Goal: Task Accomplishment & Management: Manage account settings

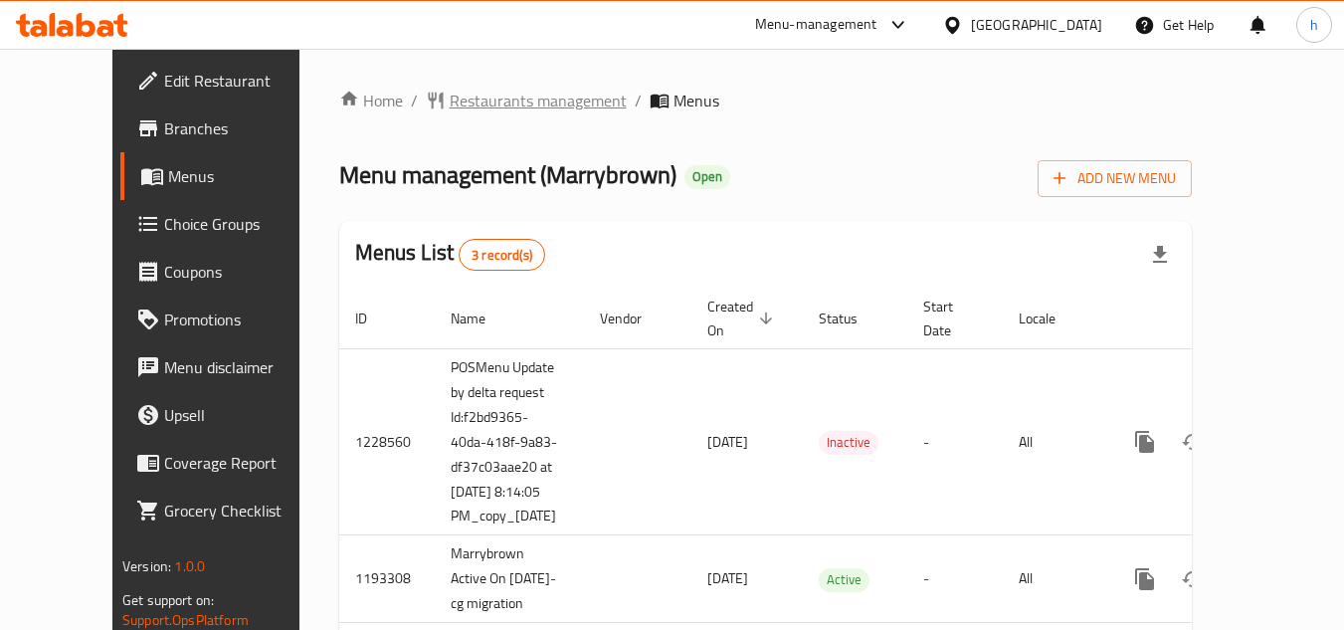
click at [453, 101] on span "Restaurants management" at bounding box center [538, 101] width 177 height 24
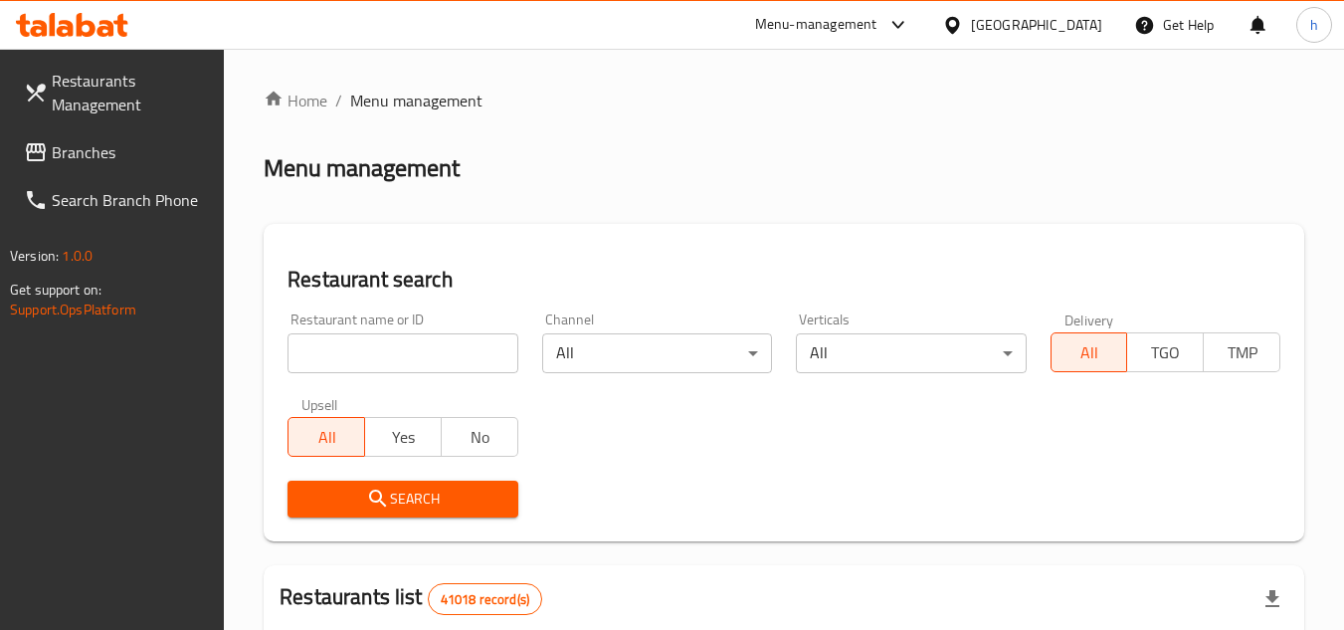
click at [469, 360] on input "search" at bounding box center [402, 353] width 230 height 40
paste input "938"
type input "938"
click button "Search" at bounding box center [402, 498] width 230 height 37
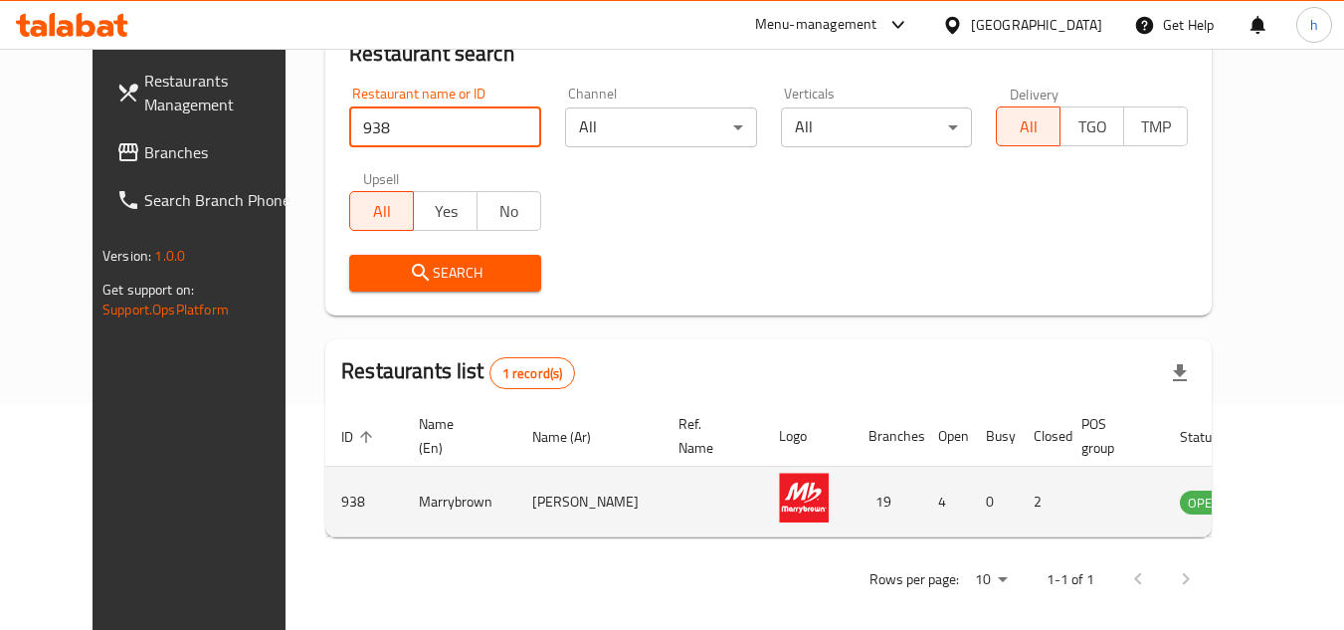
scroll to position [241, 0]
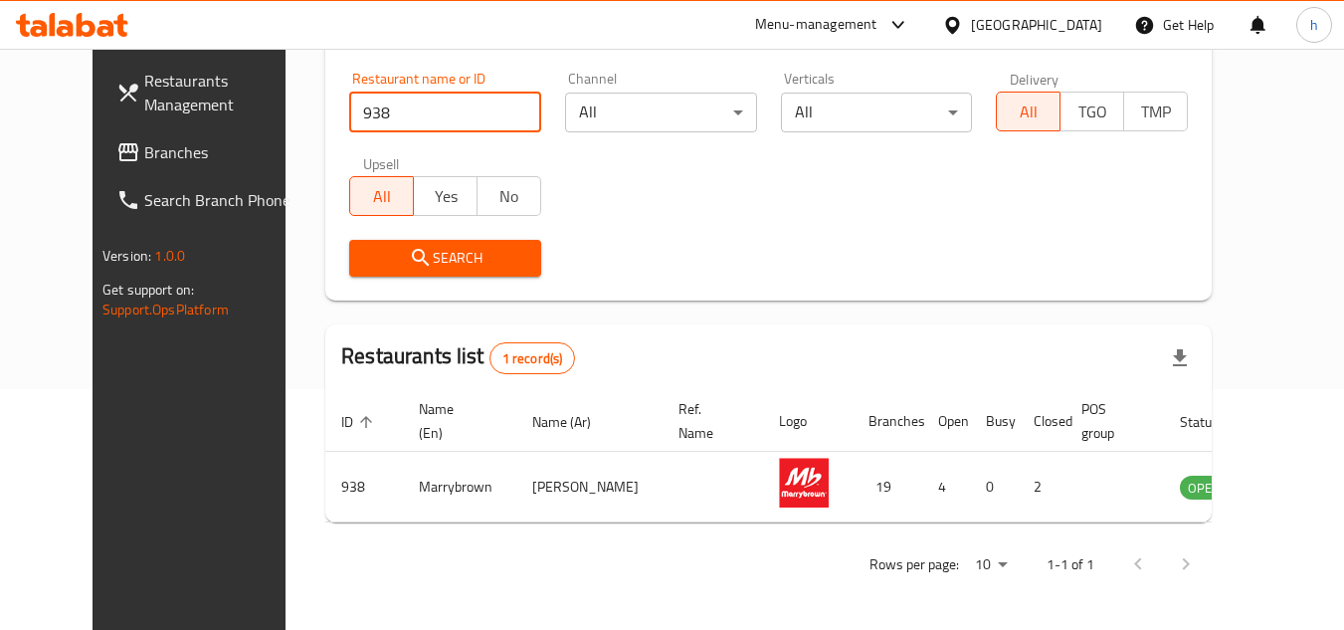
click at [1033, 33] on div "[GEOGRAPHIC_DATA]" at bounding box center [1036, 25] width 131 height 22
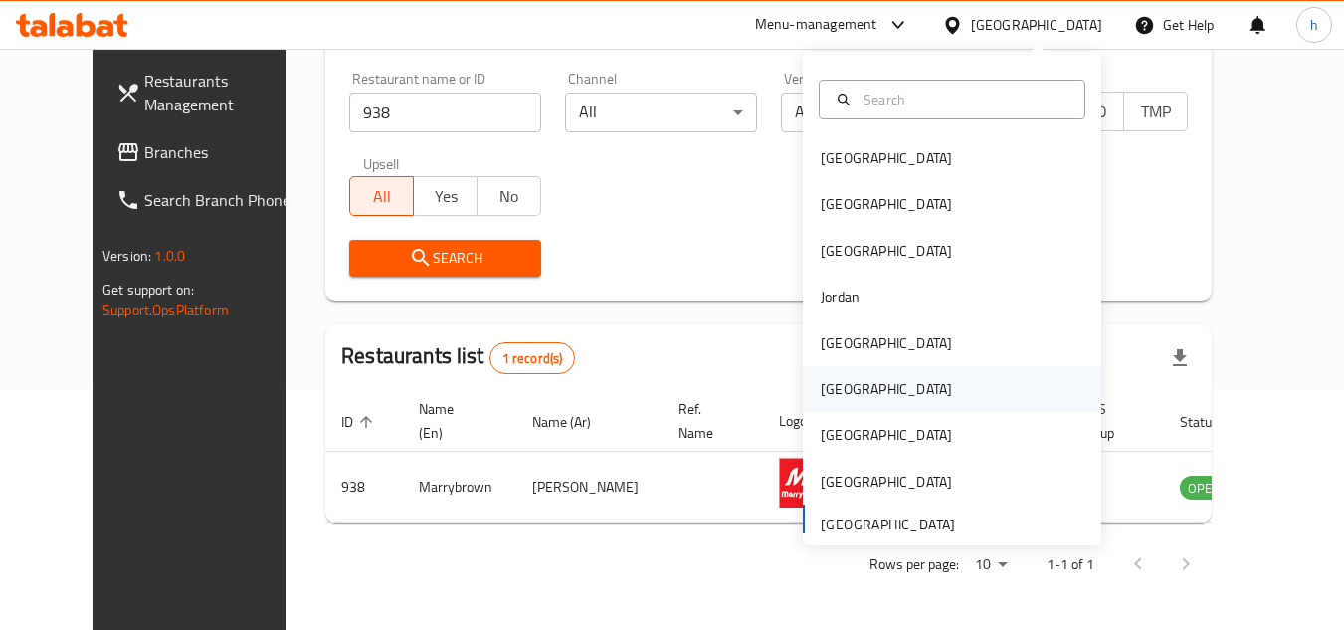
click at [841, 385] on div "[GEOGRAPHIC_DATA]" at bounding box center [886, 389] width 131 height 22
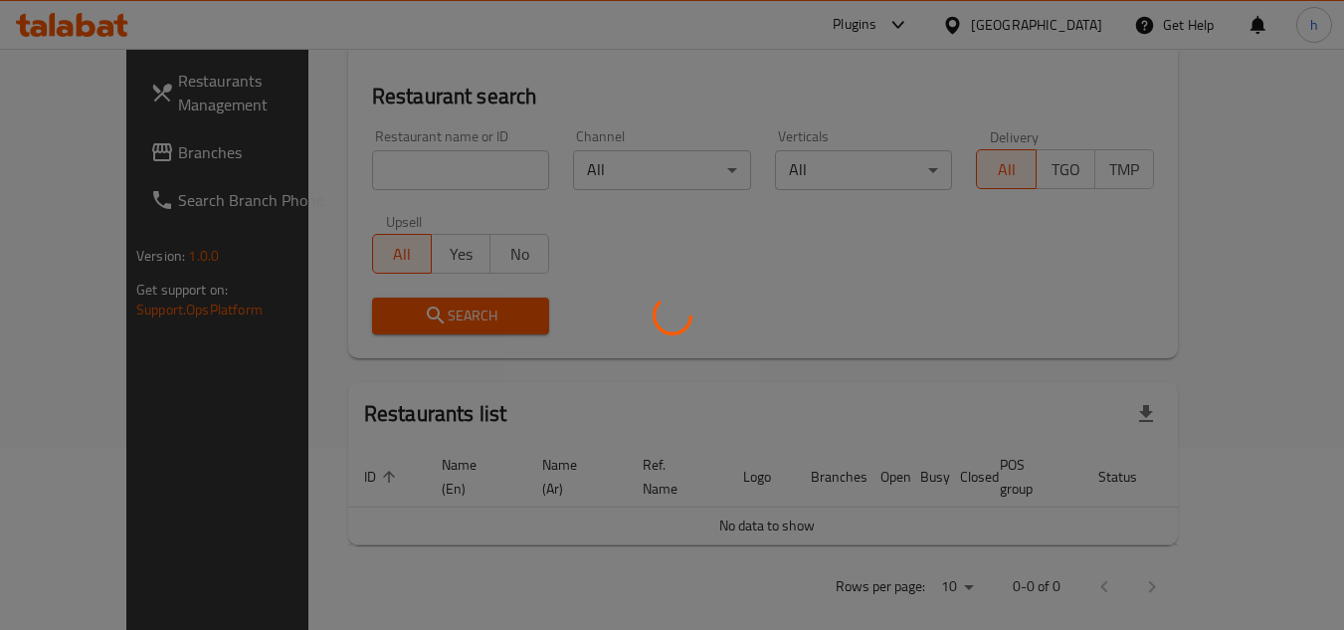
scroll to position [241, 0]
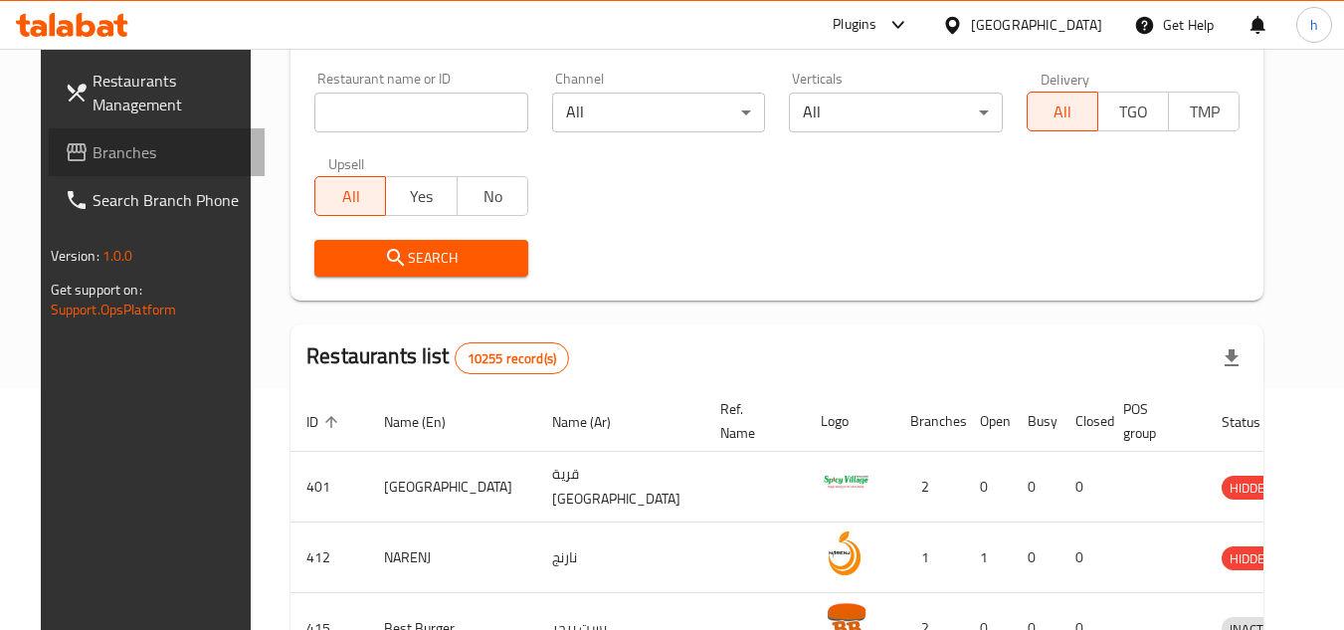
click at [127, 144] on span "Branches" at bounding box center [171, 152] width 157 height 24
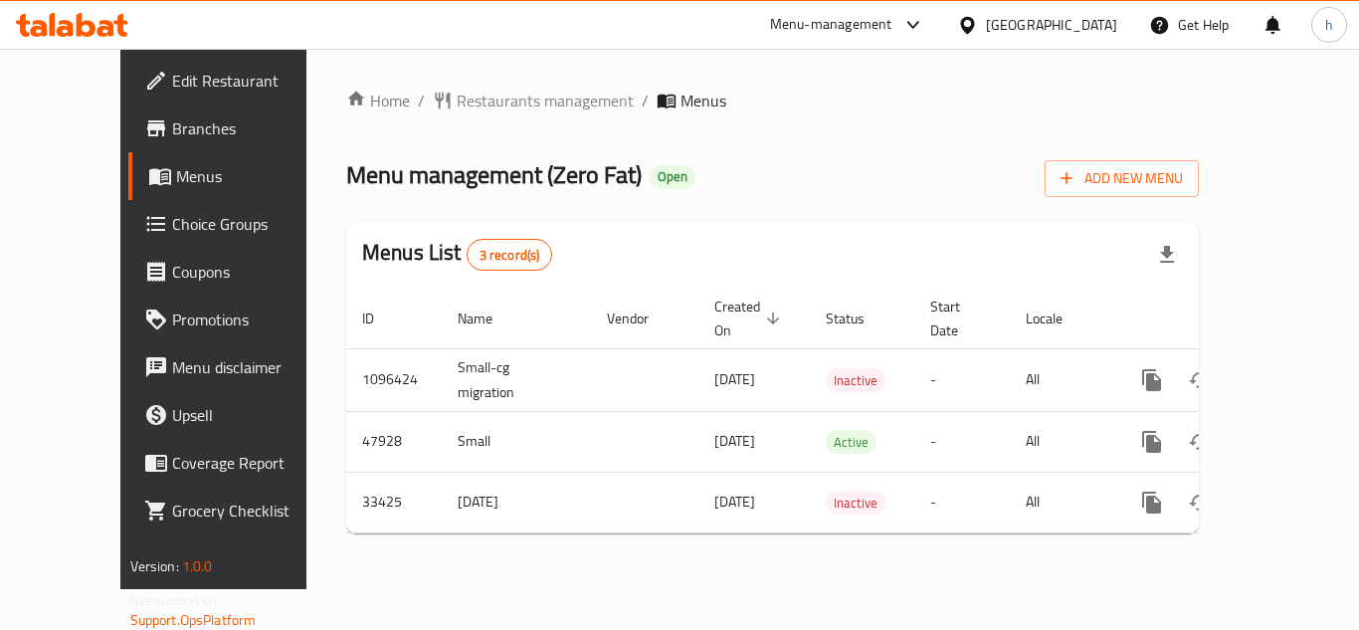
click at [1093, 28] on div "Oman" at bounding box center [1051, 25] width 131 height 22
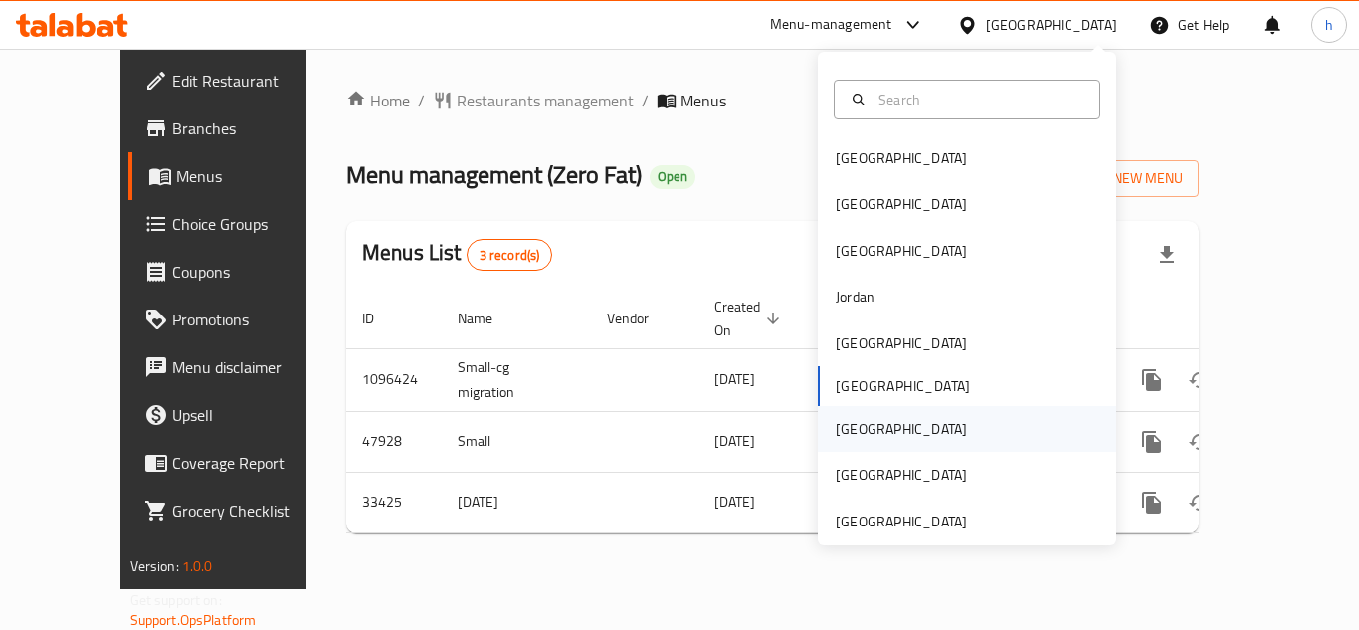
click at [854, 420] on div "[GEOGRAPHIC_DATA]" at bounding box center [901, 429] width 131 height 22
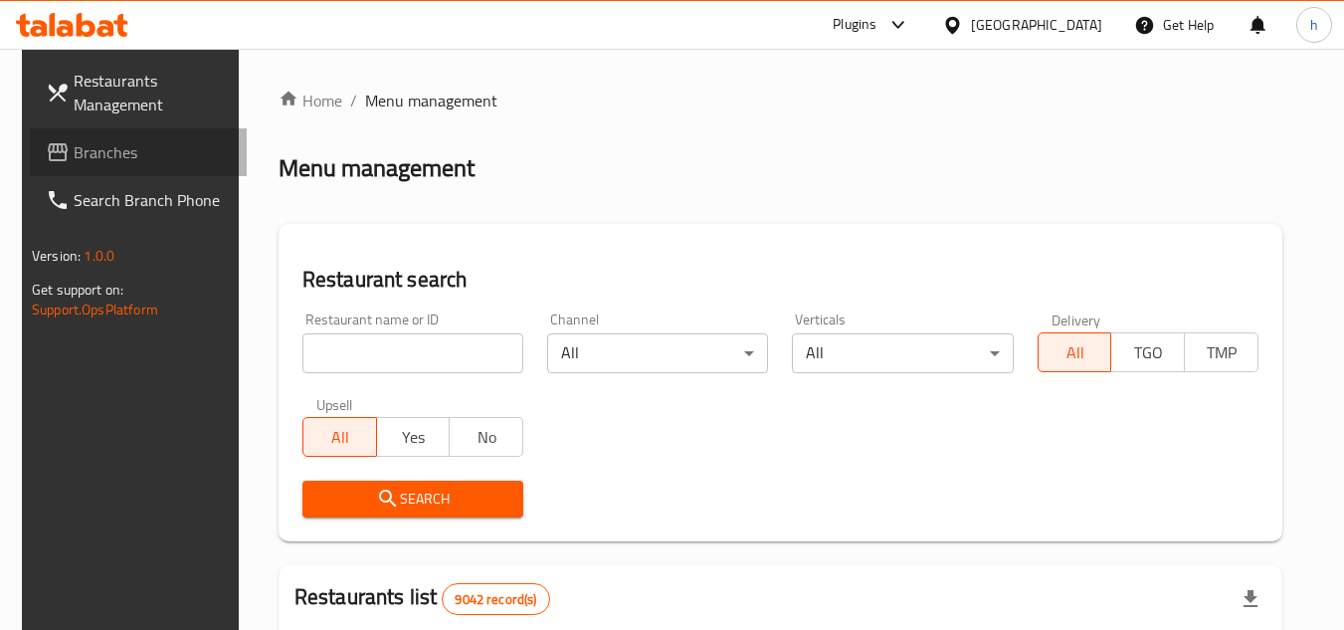
click at [128, 141] on span "Branches" at bounding box center [152, 152] width 157 height 24
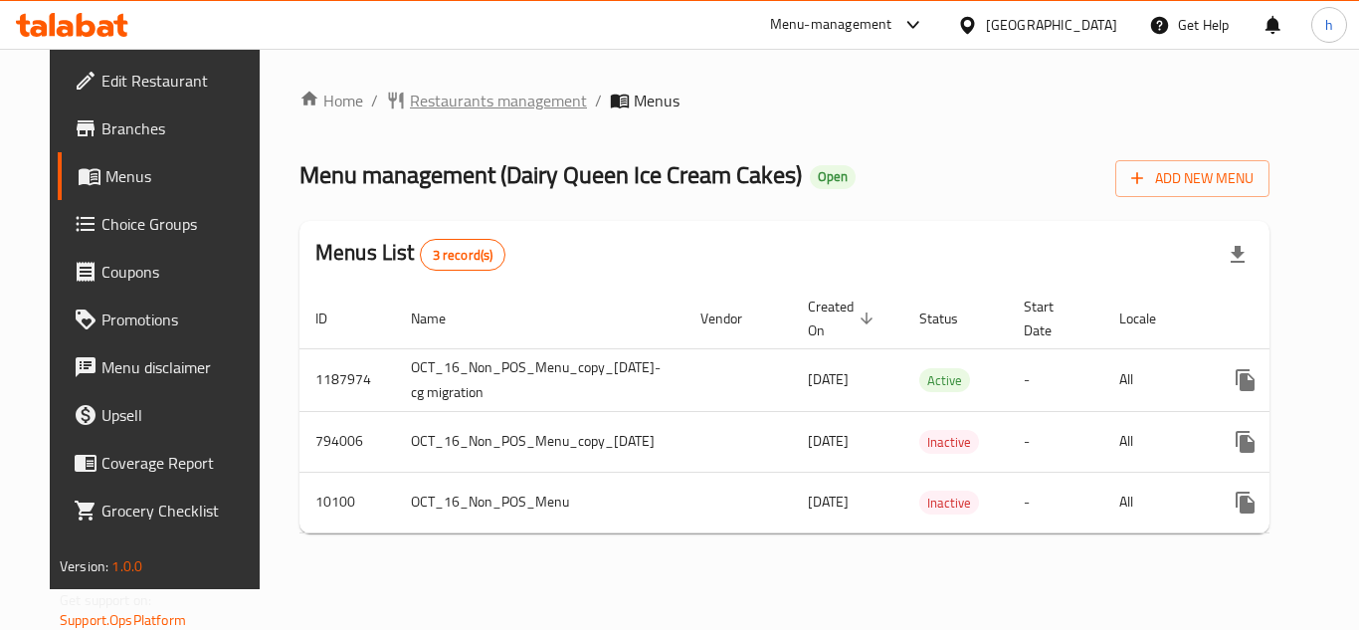
click at [469, 105] on span "Restaurants management" at bounding box center [498, 101] width 177 height 24
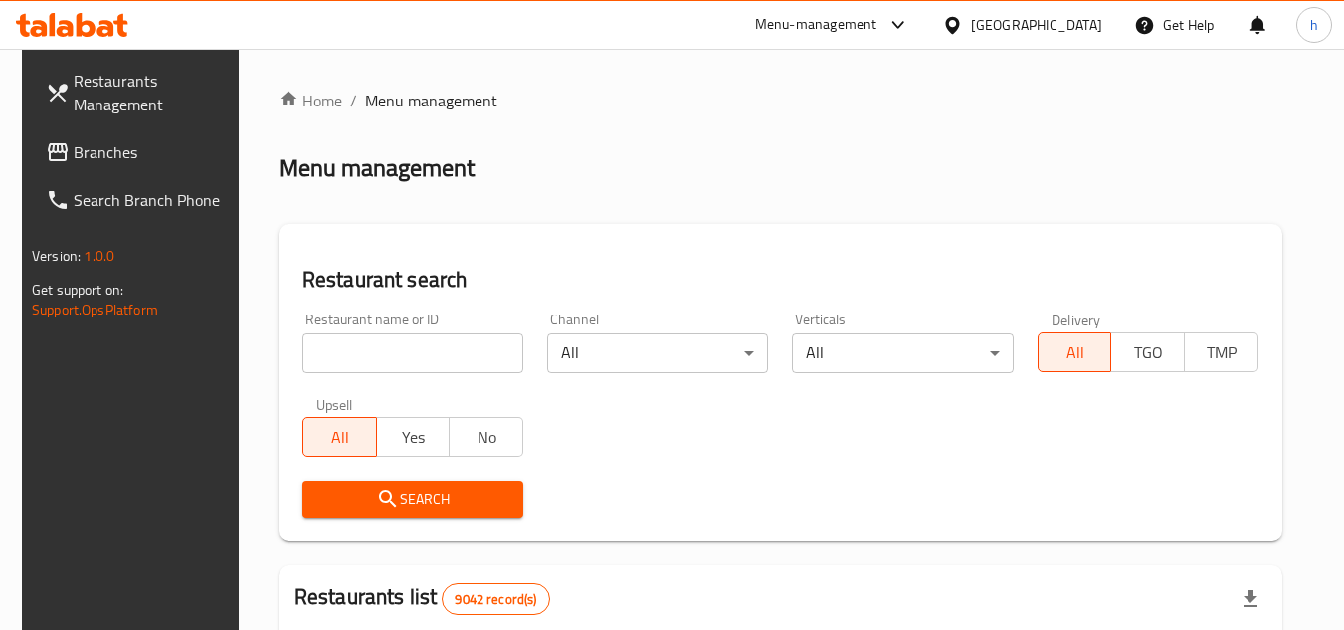
click at [391, 354] on input "search" at bounding box center [412, 353] width 221 height 40
paste input "6042"
type input "6042"
click button "Search" at bounding box center [412, 498] width 221 height 37
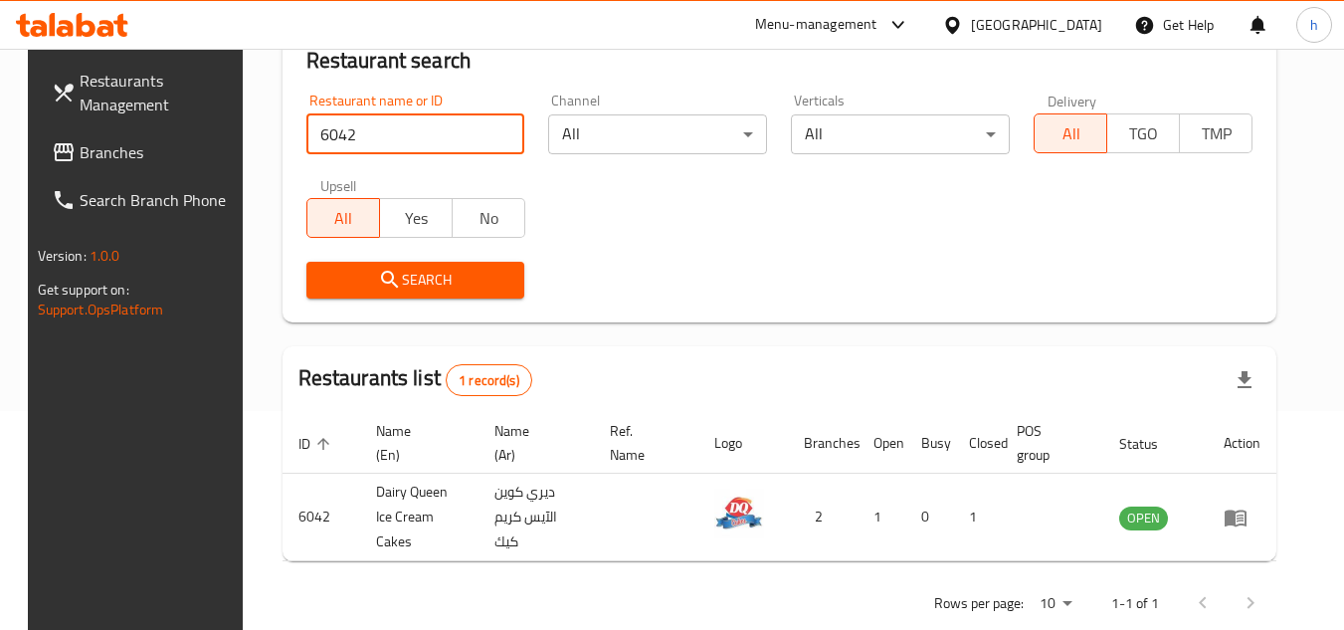
scroll to position [241, 0]
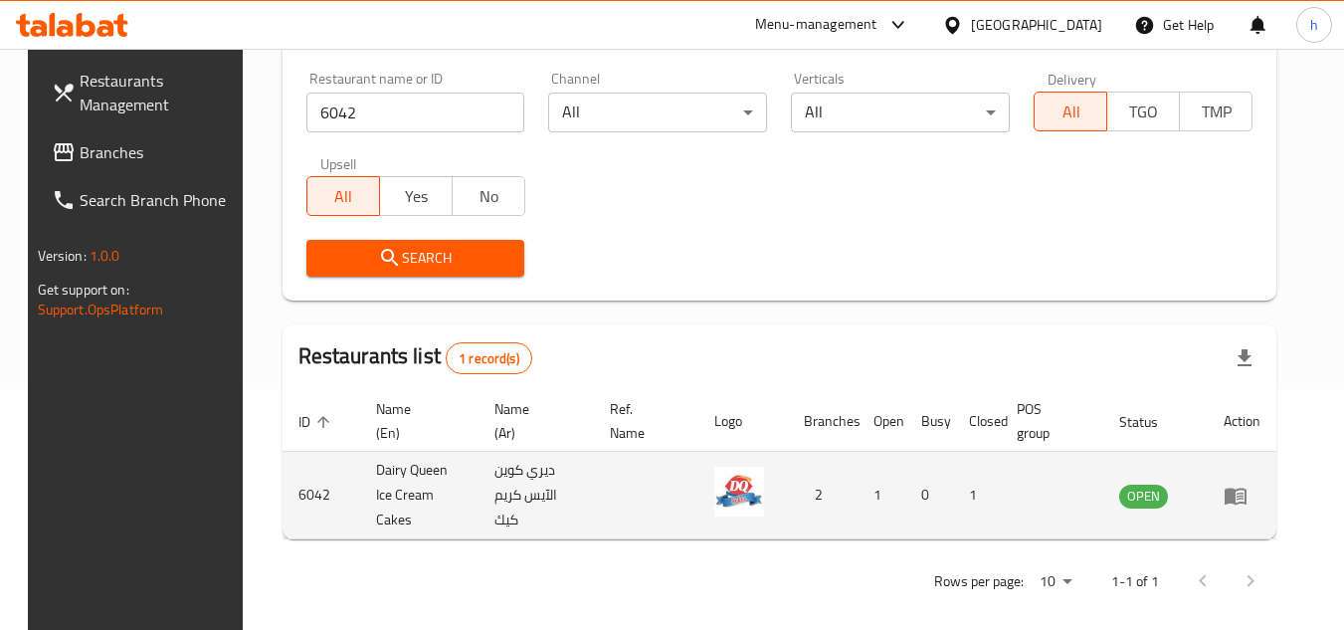
drag, startPoint x: 1024, startPoint y: 493, endPoint x: 1175, endPoint y: 489, distance: 151.2
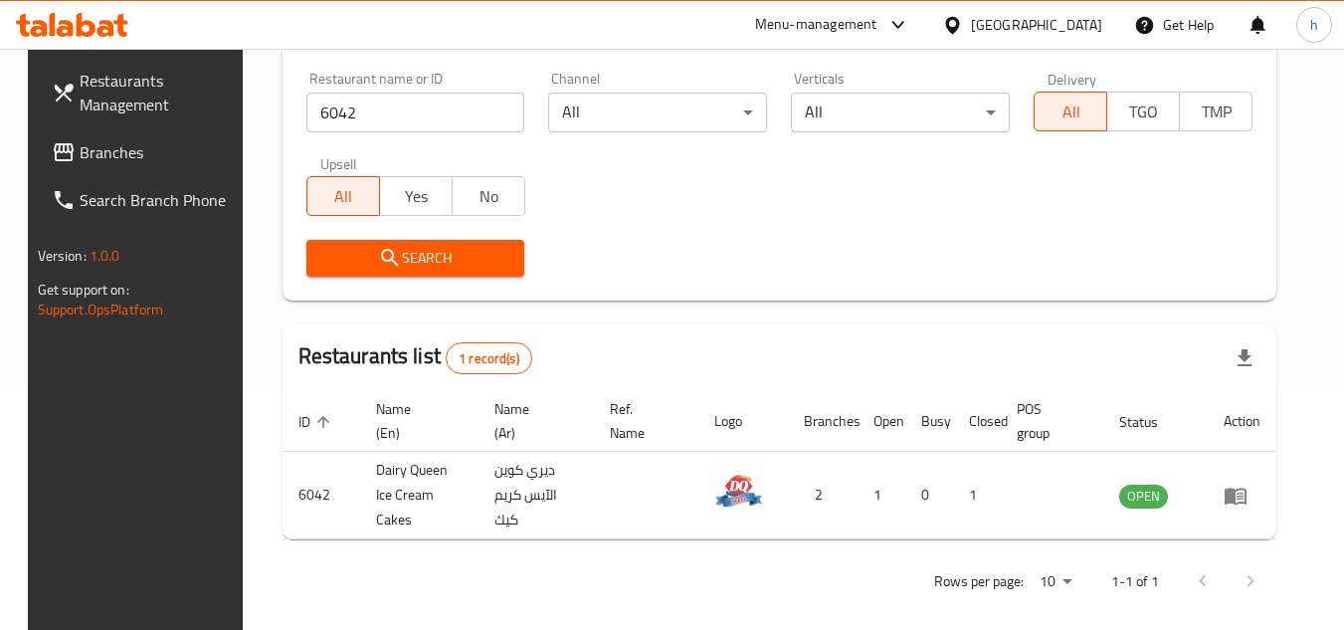
click at [107, 148] on span "Branches" at bounding box center [158, 152] width 157 height 24
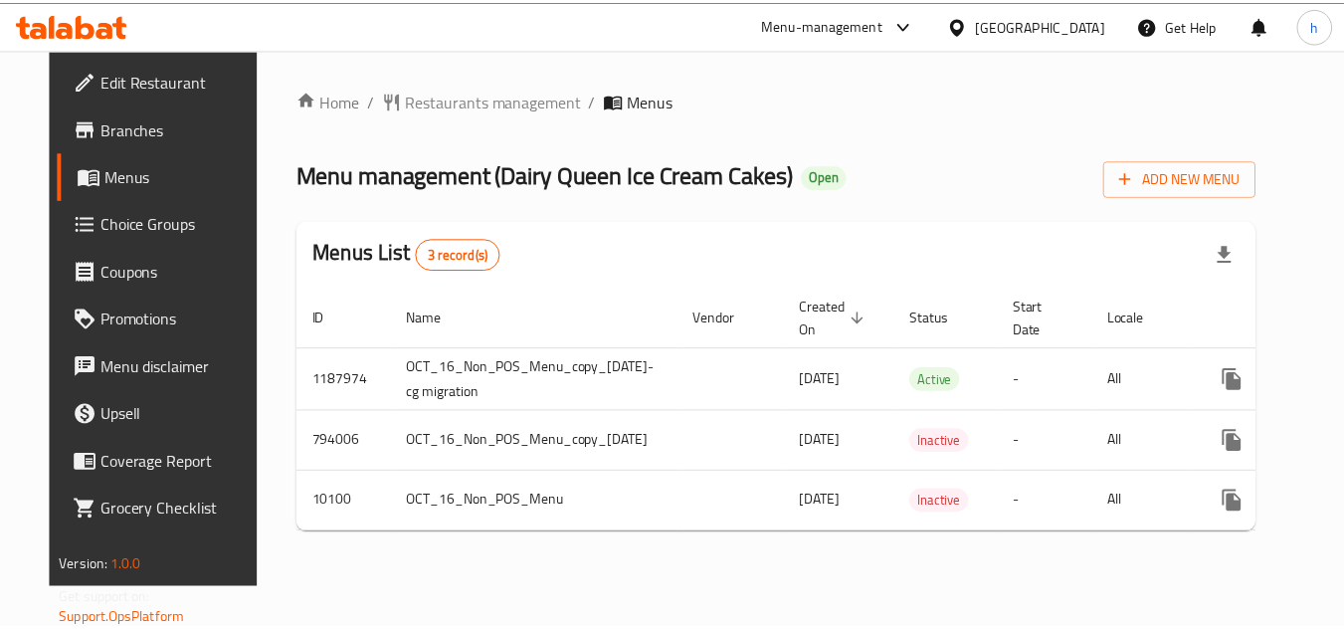
scroll to position [0, 108]
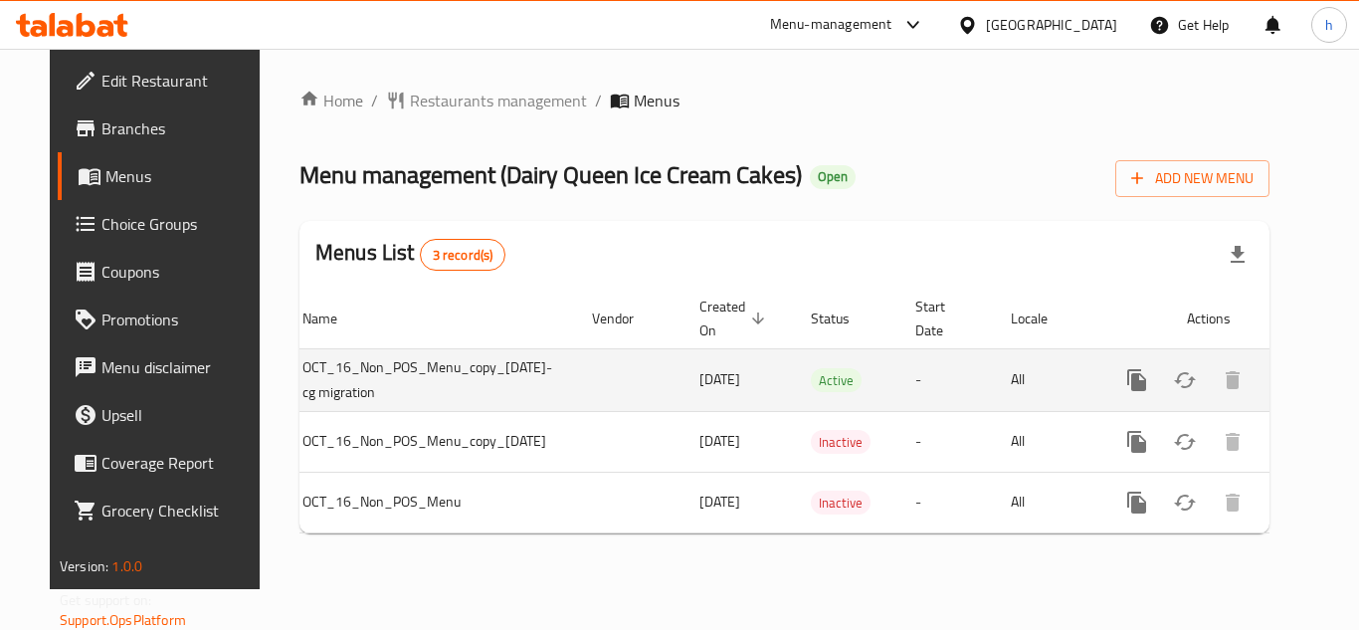
click at [1282, 383] on icon "enhanced table" at bounding box center [1280, 380] width 24 height 24
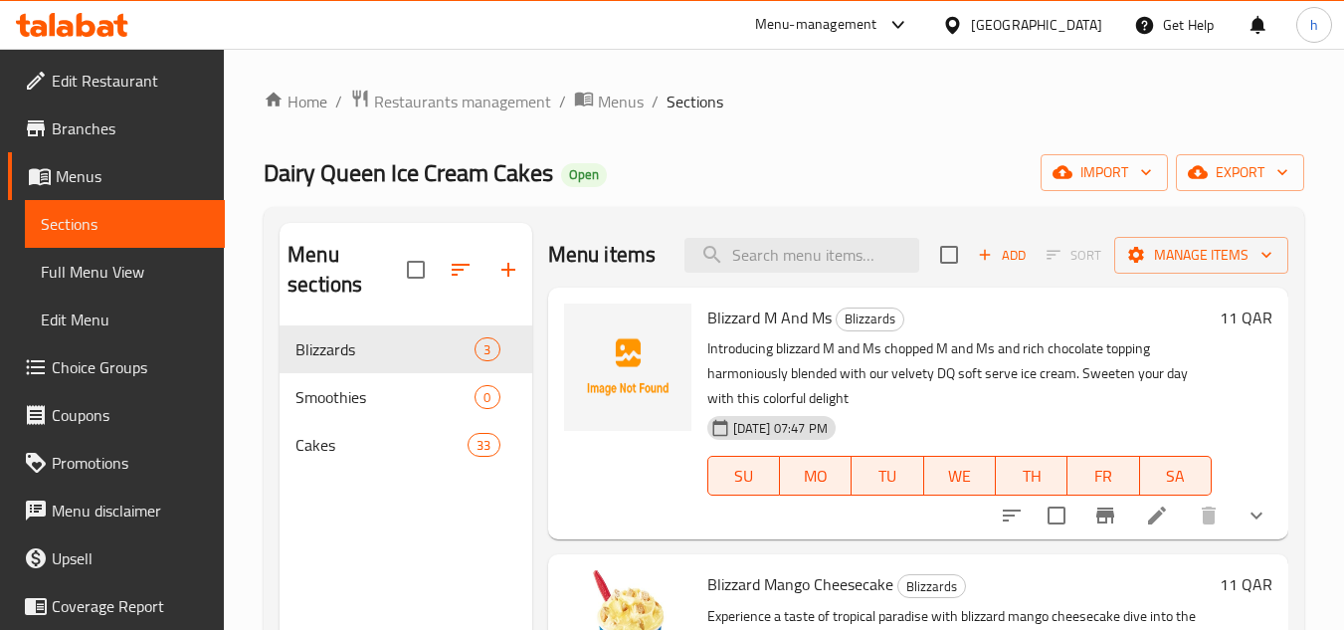
click at [88, 368] on span "Choice Groups" at bounding box center [130, 367] width 157 height 24
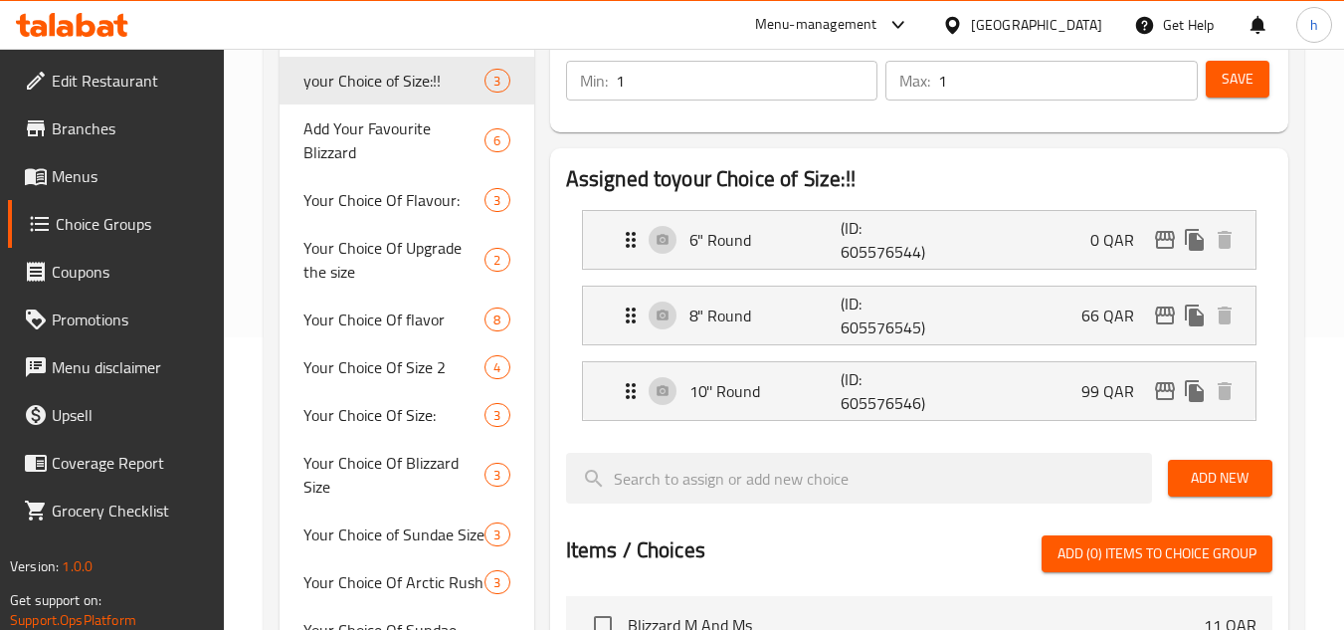
scroll to position [298, 0]
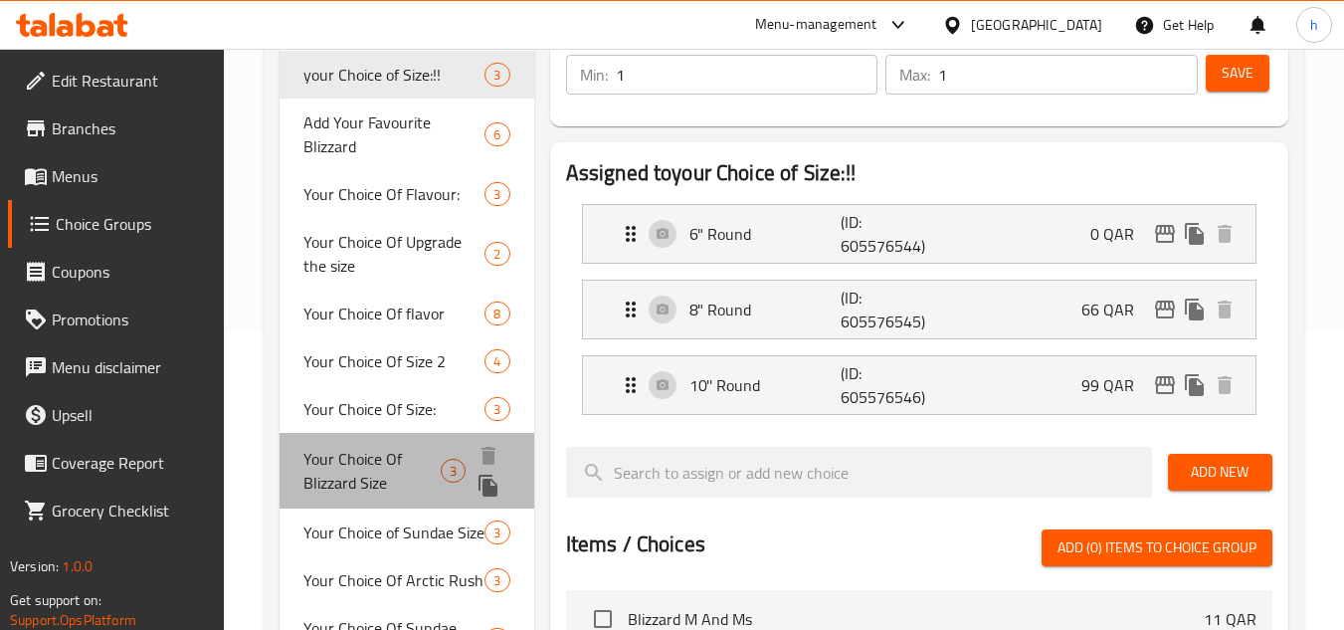
click at [365, 484] on span "Your Choice Of Blizzard Size" at bounding box center [371, 471] width 137 height 48
type input "Your Choice Of Blizzard Size"
type input "اختيارك من بليزرد سايز"
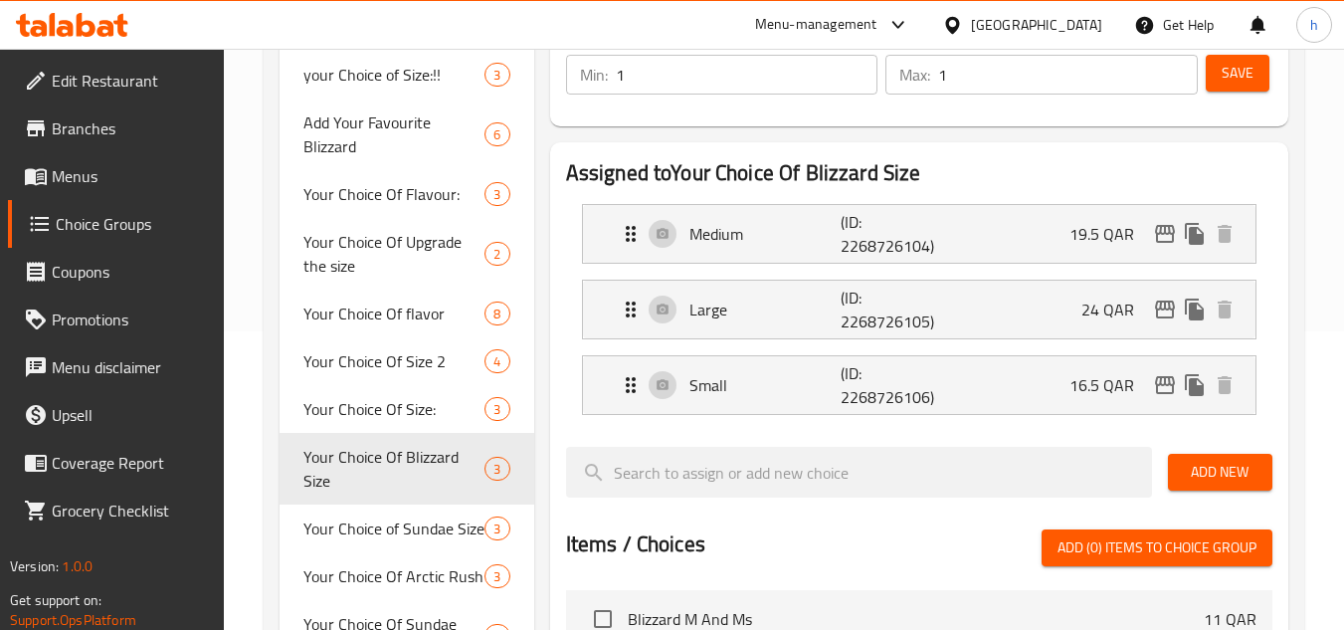
click at [555, 400] on div "Assigned to Your Choice Of Blizzard Size Medium (ID: 2268726104) 19.5 QAR Name …" at bounding box center [919, 559] width 738 height 834
click at [1081, 27] on div "Qatar" at bounding box center [1036, 25] width 131 height 22
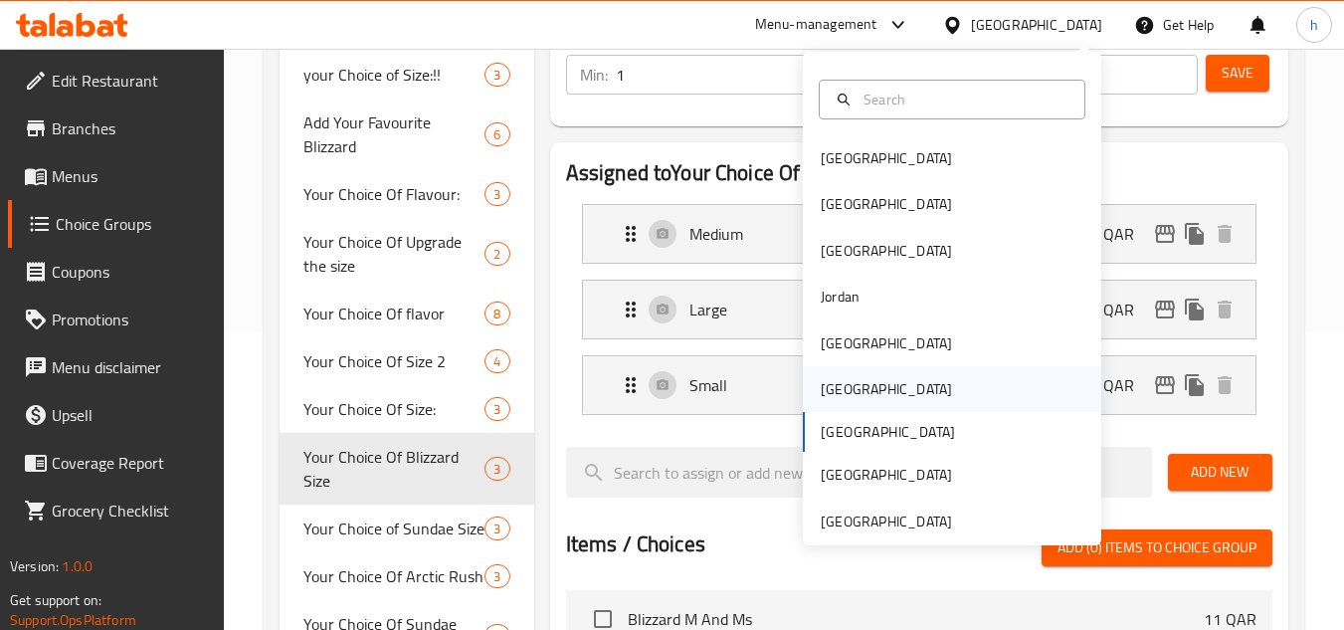
click at [847, 385] on div "[GEOGRAPHIC_DATA]" at bounding box center [886, 389] width 163 height 46
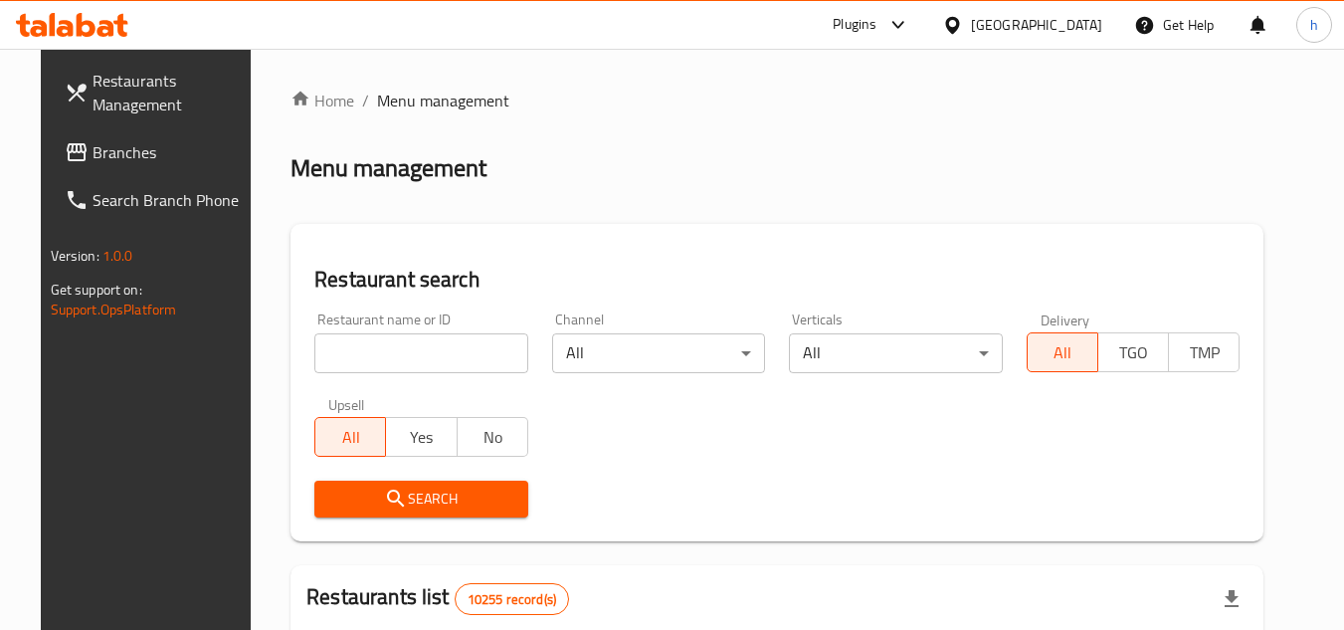
click at [126, 143] on span "Branches" at bounding box center [171, 152] width 157 height 24
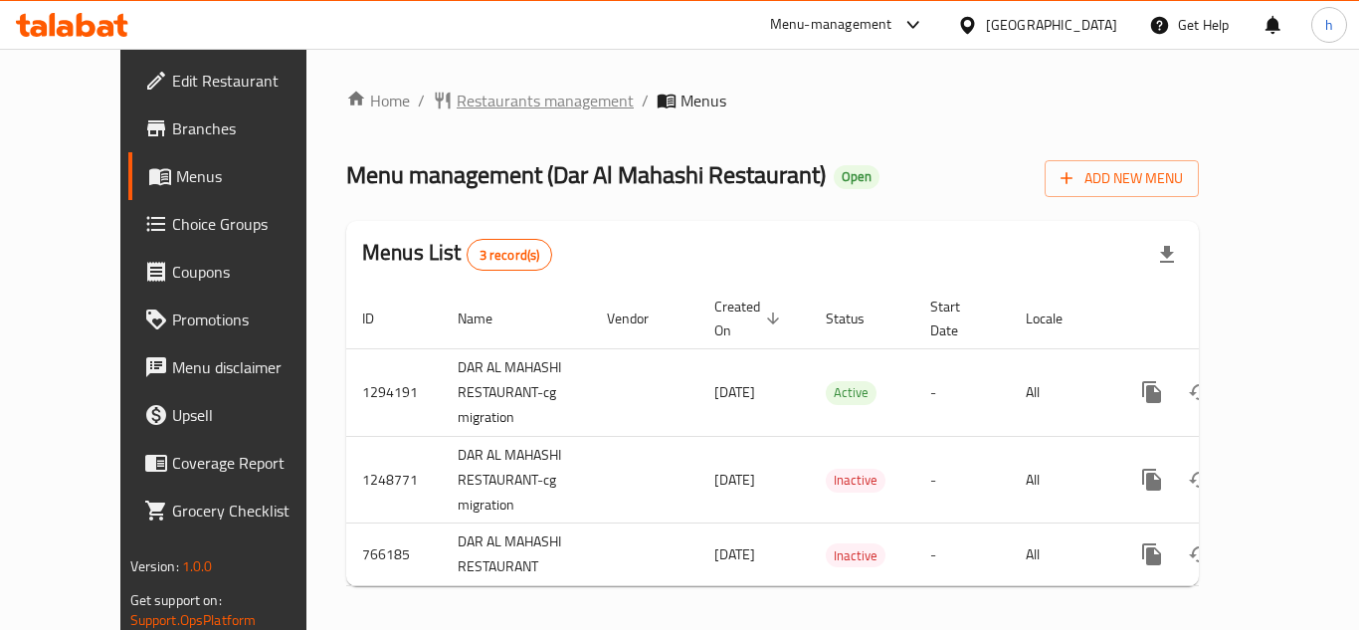
click at [457, 112] on span "Restaurants management" at bounding box center [545, 101] width 177 height 24
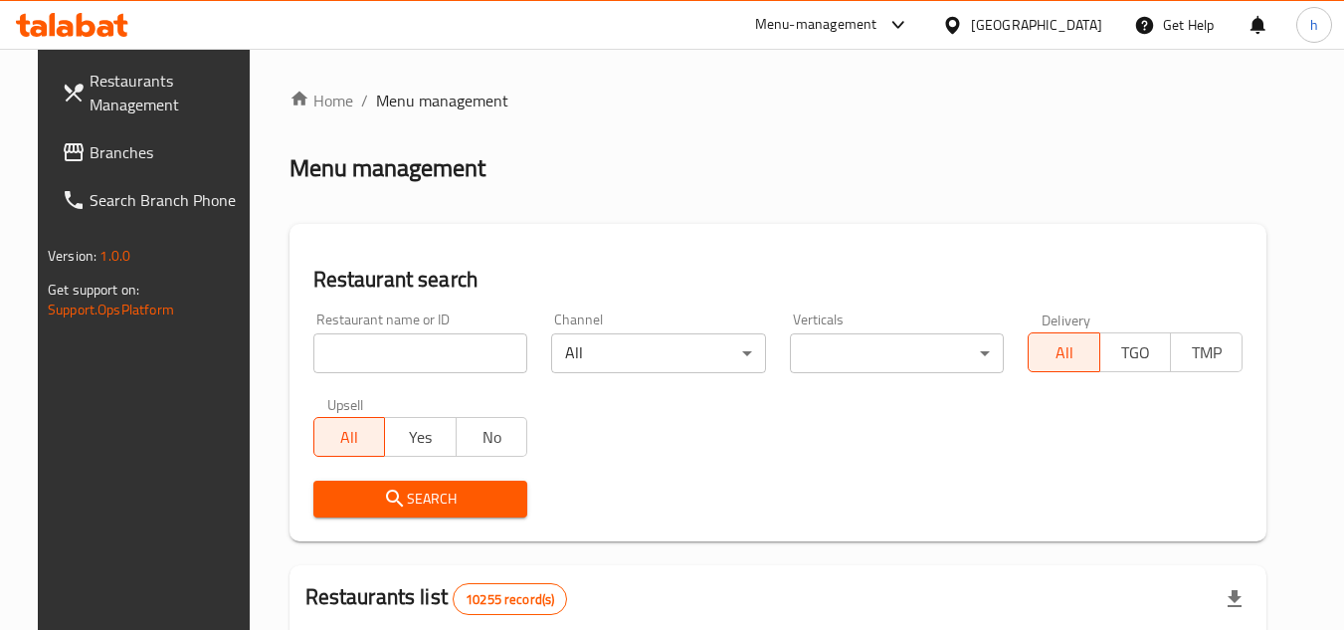
drag, startPoint x: 182, startPoint y: 155, endPoint x: 161, endPoint y: 156, distance: 20.9
click at [182, 155] on span "Branches" at bounding box center [168, 152] width 157 height 24
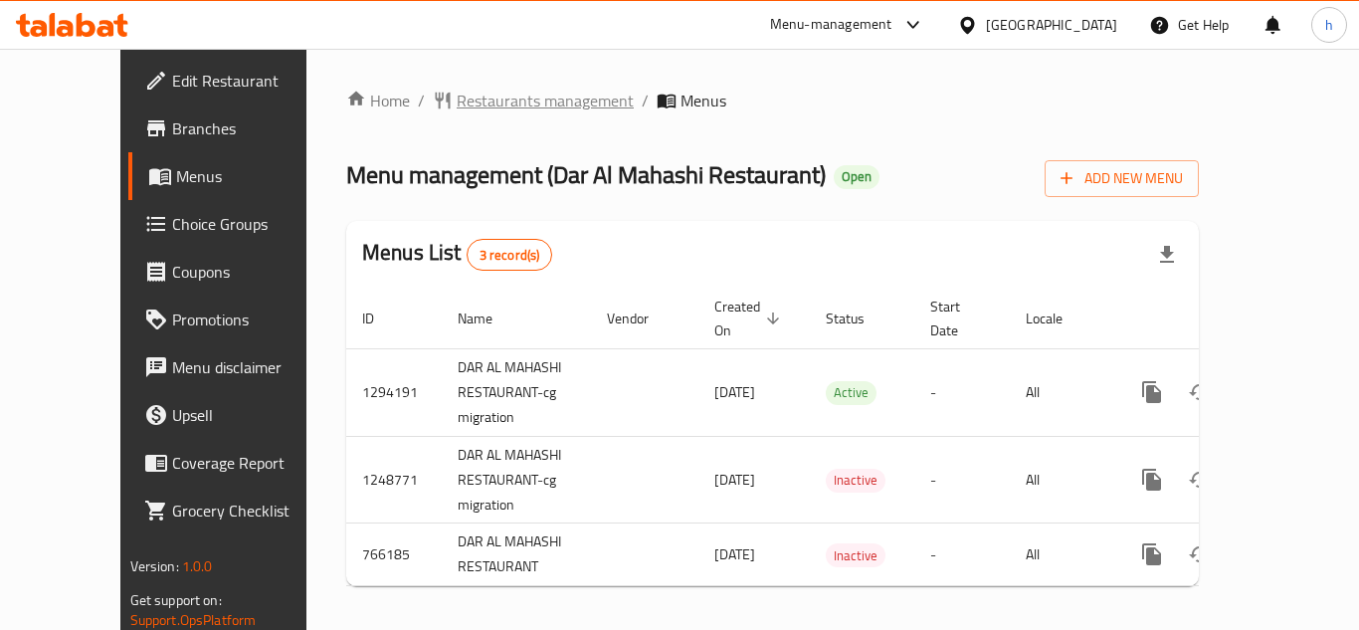
click at [457, 108] on span "Restaurants management" at bounding box center [545, 101] width 177 height 24
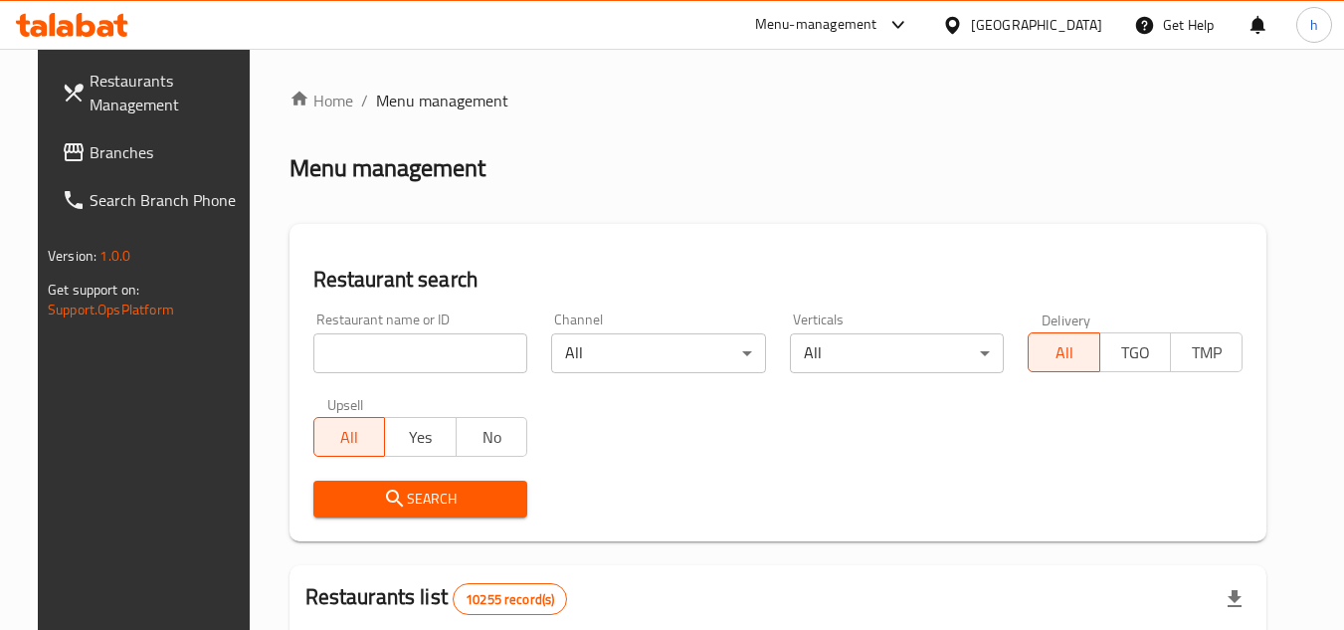
click at [129, 148] on span "Branches" at bounding box center [168, 152] width 157 height 24
